Goal: Task Accomplishment & Management: Complete application form

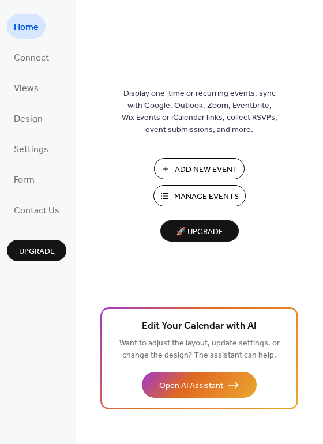
click at [214, 199] on span "Manage Events" at bounding box center [206, 197] width 65 height 12
click at [35, 155] on span "Settings" at bounding box center [31, 150] width 35 height 18
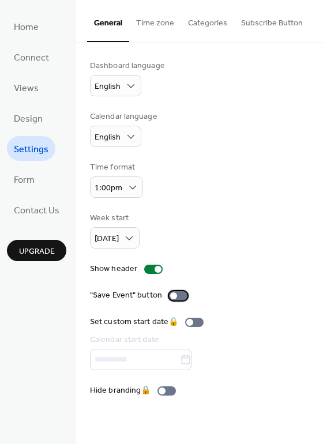
click at [176, 291] on div at bounding box center [178, 295] width 18 height 9
click at [33, 31] on span "Home" at bounding box center [26, 27] width 25 height 18
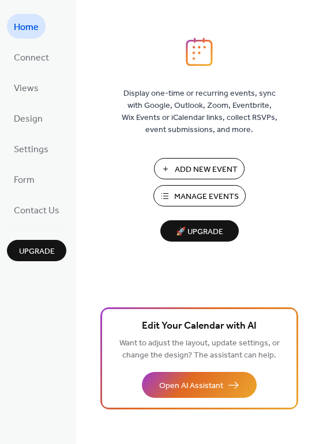
click at [188, 191] on span "Manage Events" at bounding box center [206, 197] width 65 height 12
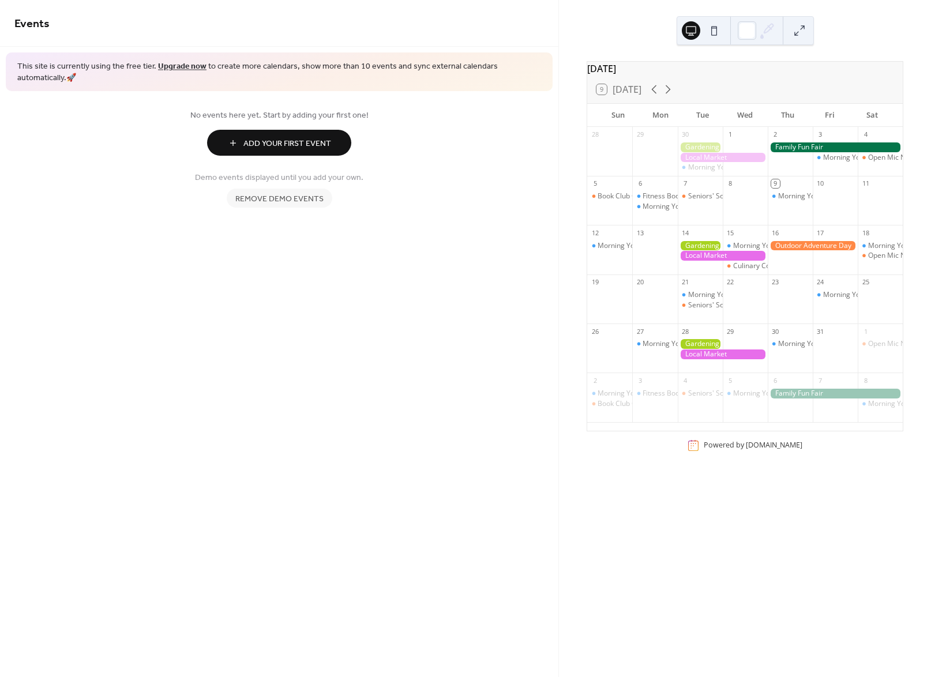
click at [310, 193] on span "Remove demo events" at bounding box center [279, 199] width 88 height 12
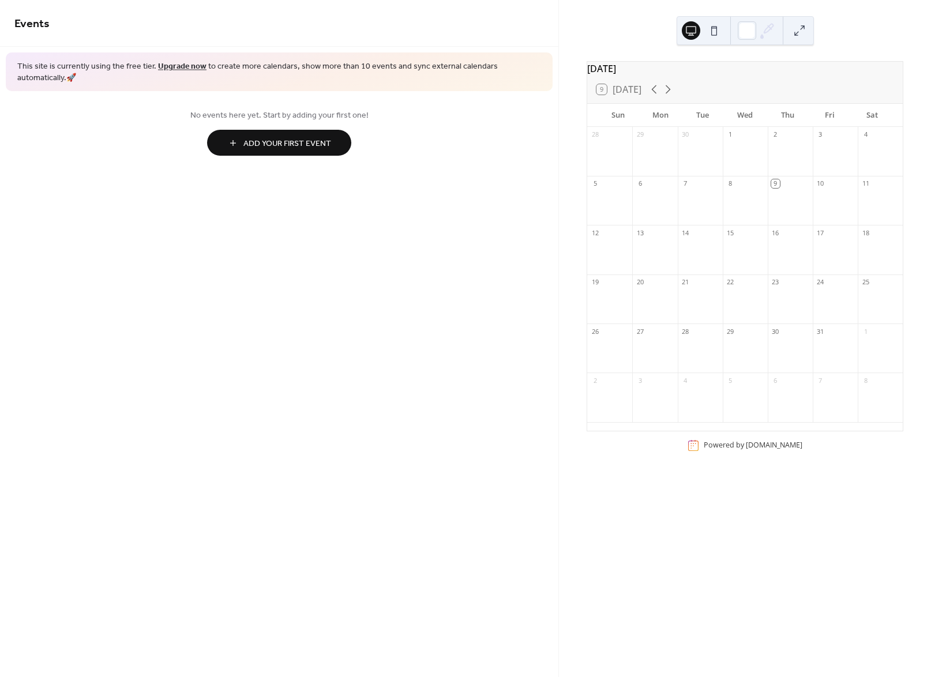
click at [317, 140] on button "Add Your First Event" at bounding box center [279, 143] width 144 height 26
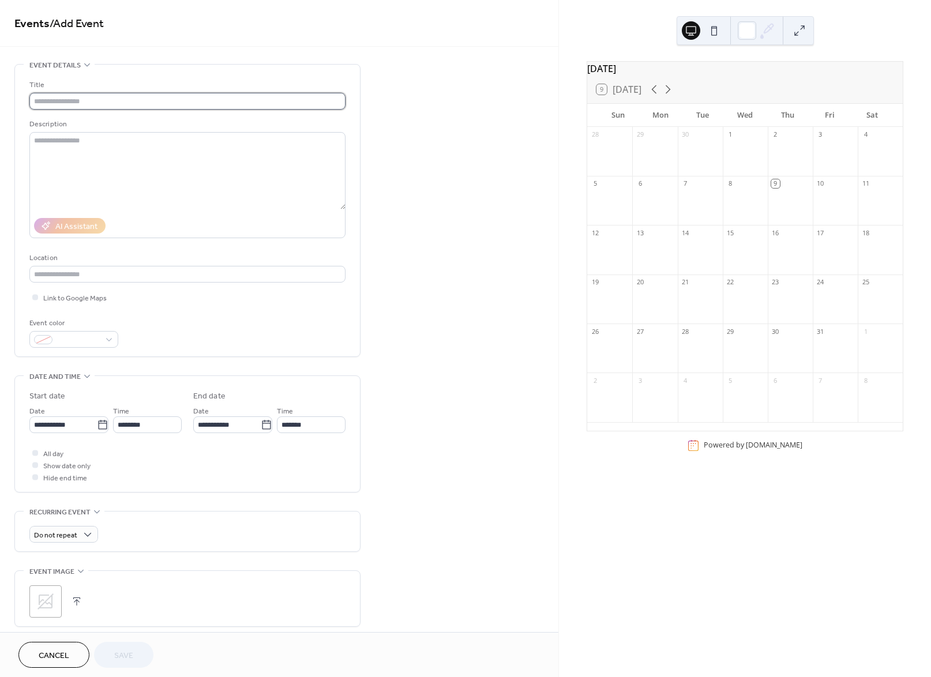
click at [129, 103] on input "text" at bounding box center [187, 101] width 316 height 17
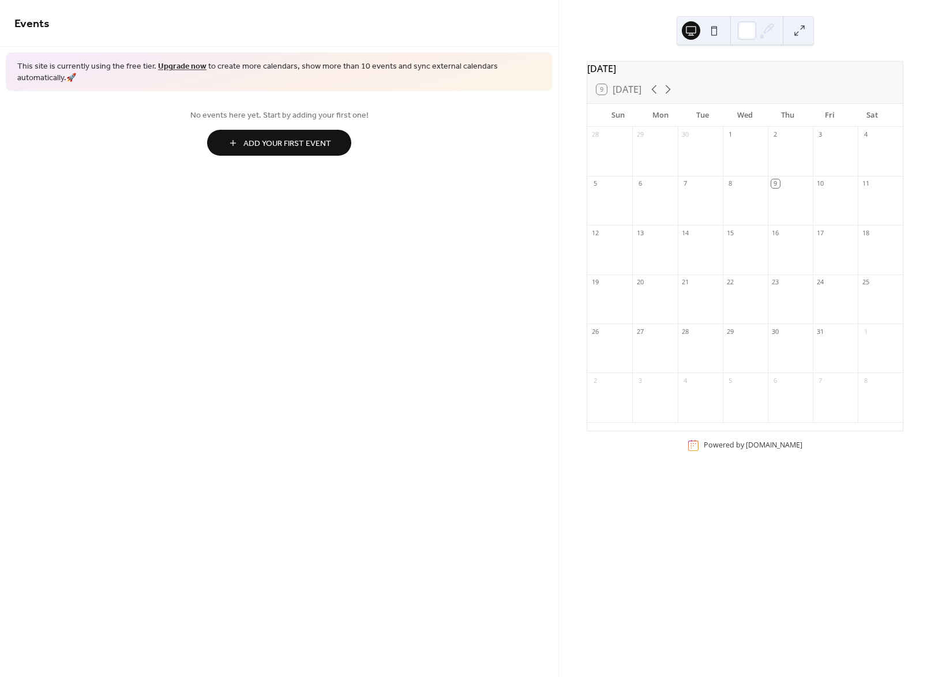
click at [325, 140] on span "Add Your First Event" at bounding box center [287, 144] width 88 height 12
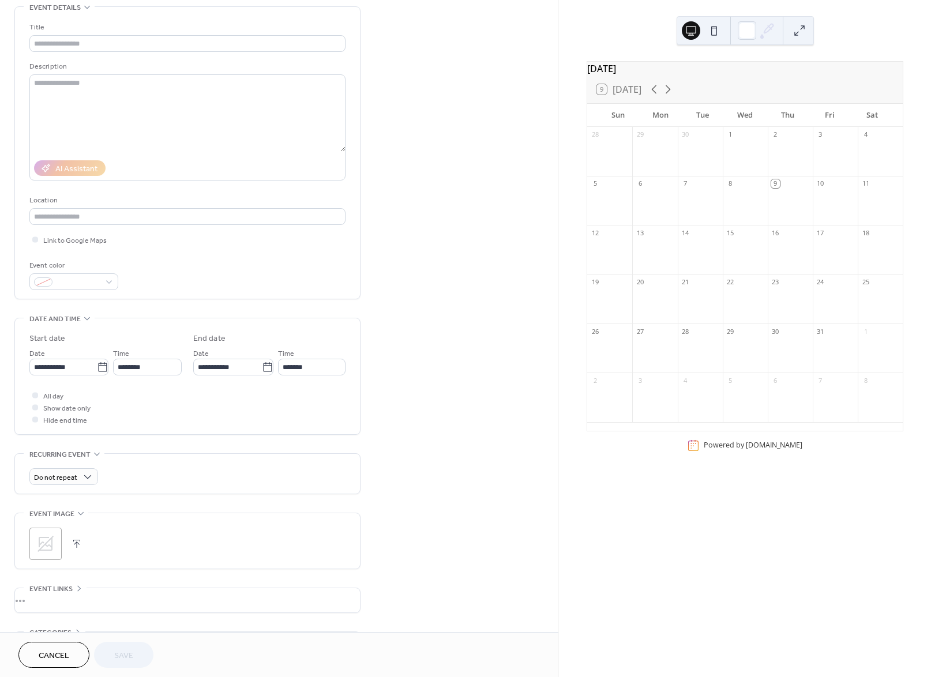
scroll to position [115, 0]
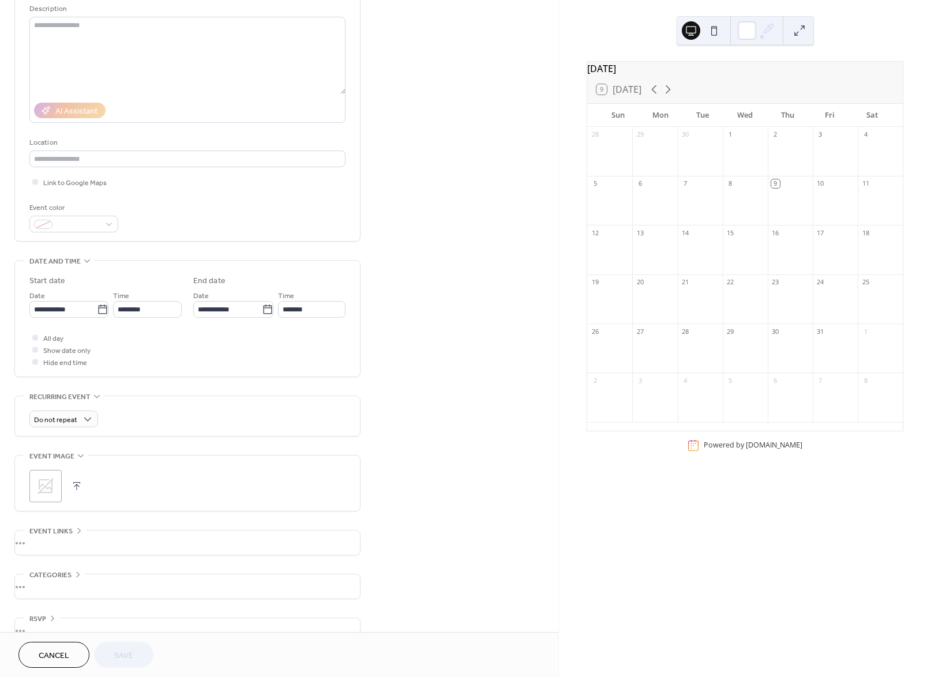
click at [490, 118] on div "**********" at bounding box center [279, 302] width 558 height 706
